Goal: Information Seeking & Learning: Learn about a topic

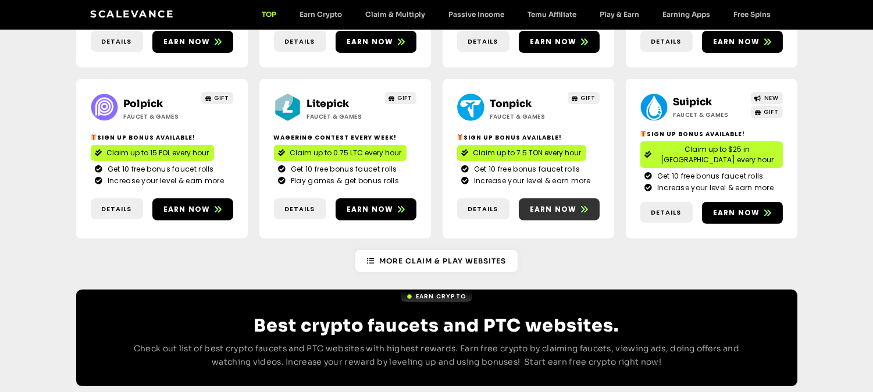
scroll to position [769, 0]
click at [572, 204] on span "Earn now" at bounding box center [553, 209] width 47 height 10
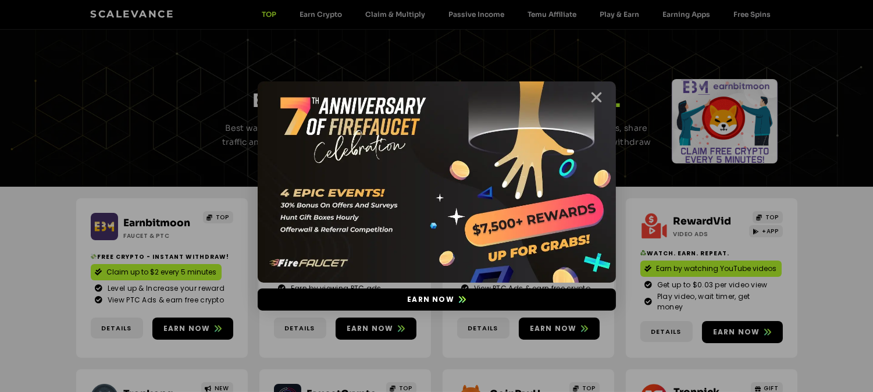
click at [597, 97] on icon "Close" at bounding box center [597, 97] width 15 height 15
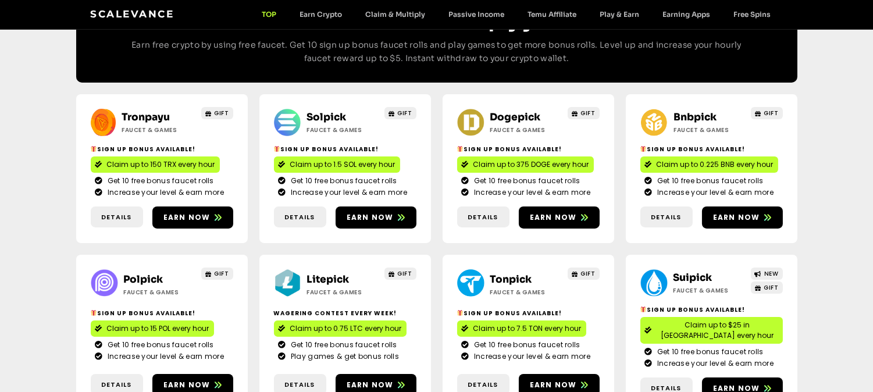
scroll to position [597, 0]
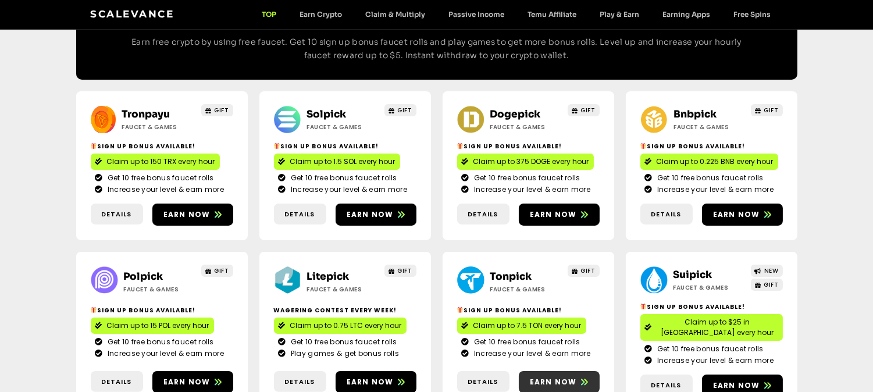
click at [578, 377] on span "Earn now" at bounding box center [559, 382] width 81 height 10
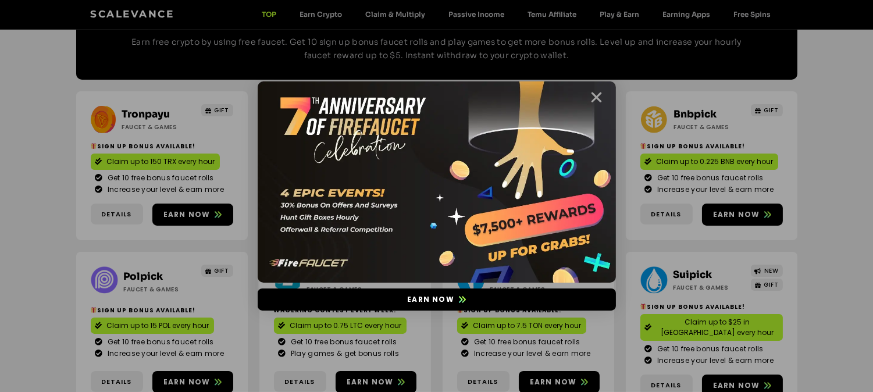
click at [594, 95] on icon "Close" at bounding box center [597, 97] width 15 height 15
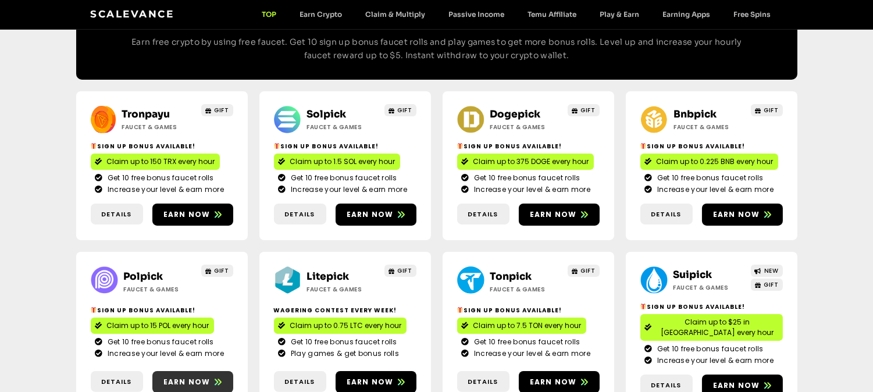
click at [198, 377] on span "Earn now" at bounding box center [186, 382] width 47 height 10
click at [394, 377] on span "Earn now" at bounding box center [376, 382] width 81 height 10
click at [581, 379] on icon at bounding box center [584, 382] width 7 height 7
click at [757, 380] on span "Earn now" at bounding box center [736, 385] width 47 height 10
click at [583, 211] on icon at bounding box center [584, 214] width 7 height 7
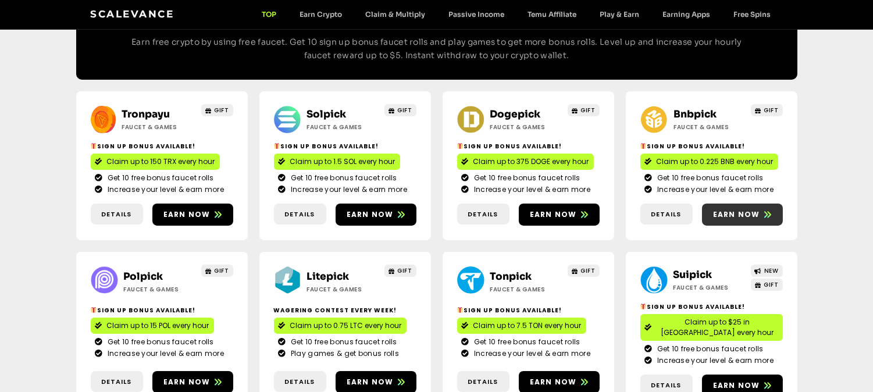
click at [747, 209] on span "Earn now" at bounding box center [736, 214] width 47 height 10
click at [758, 209] on span "Earn now" at bounding box center [736, 214] width 47 height 10
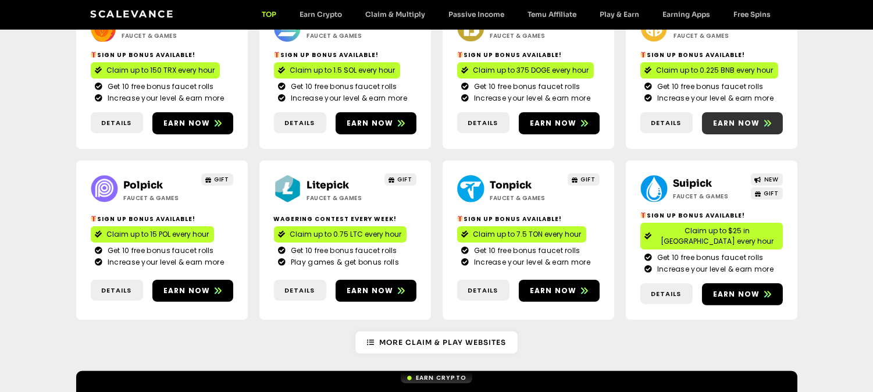
scroll to position [692, 0]
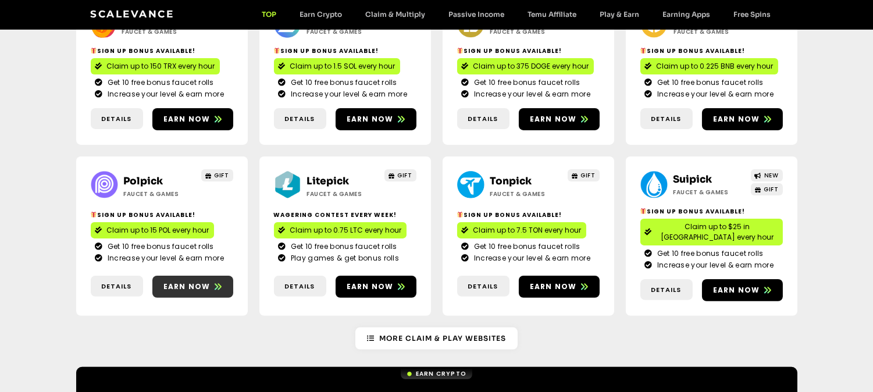
click at [192, 281] on span "Earn now" at bounding box center [186, 286] width 47 height 10
click at [398, 283] on icon at bounding box center [401, 286] width 7 height 7
click at [566, 281] on span "Earn now" at bounding box center [553, 286] width 47 height 10
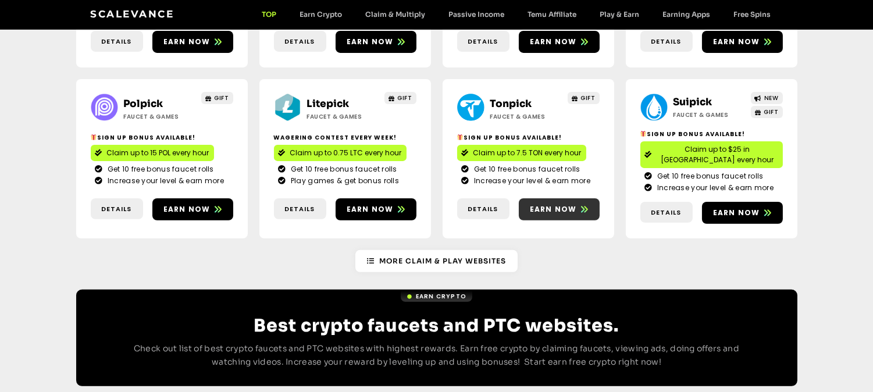
scroll to position [772, 0]
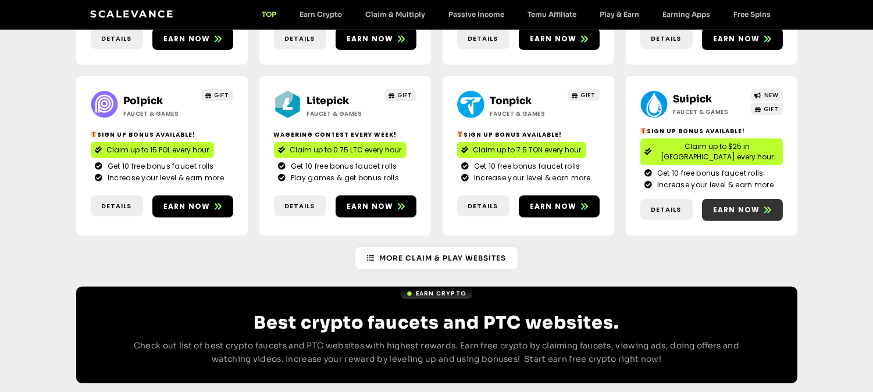
click at [749, 205] on span "Earn now" at bounding box center [736, 210] width 47 height 10
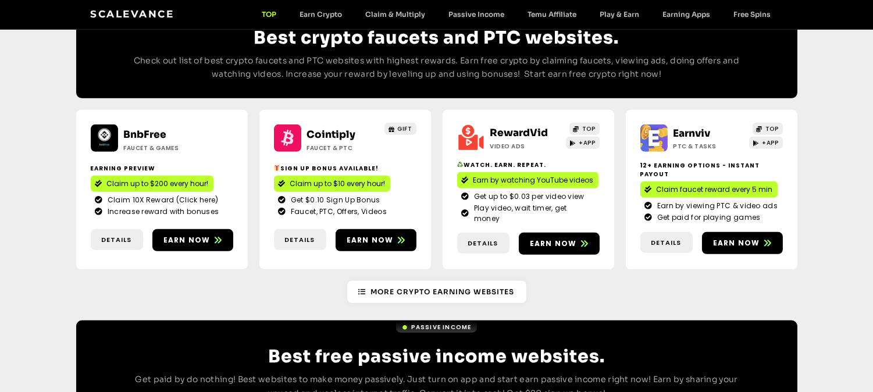
scroll to position [1069, 0]
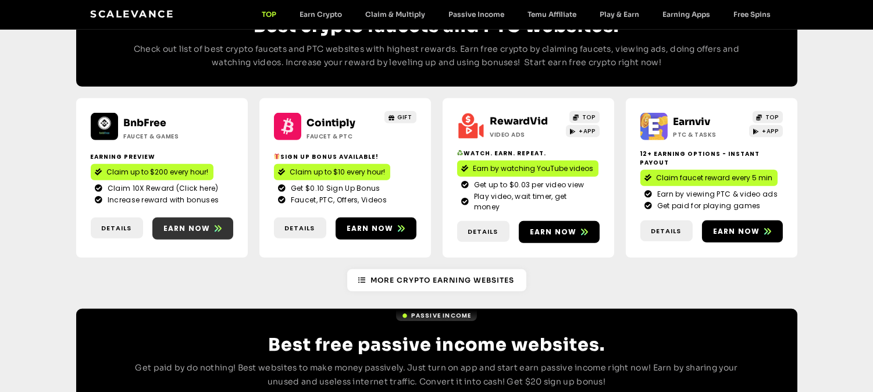
click at [212, 223] on span "Earn now" at bounding box center [192, 228] width 81 height 10
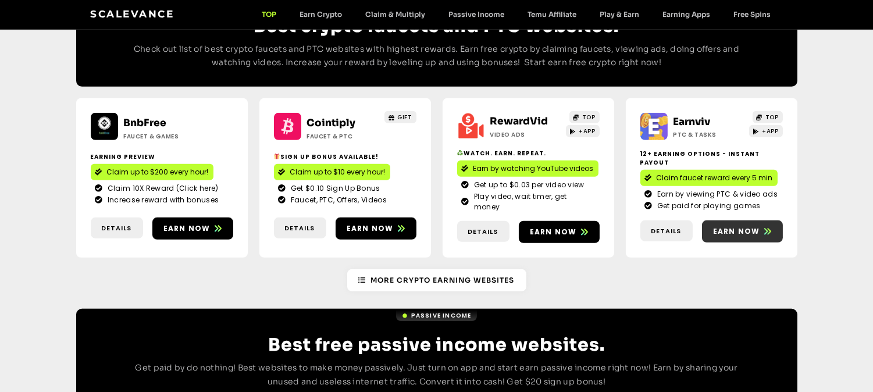
click at [753, 226] on span "Earn now" at bounding box center [736, 231] width 47 height 10
